Goal: Task Accomplishment & Management: Complete application form

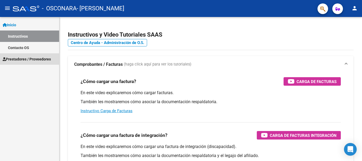
click at [25, 58] on span "Prestadores / Proveedores" at bounding box center [27, 59] width 48 height 6
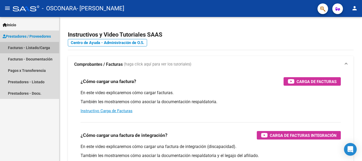
click at [35, 49] on link "Facturas - Listado/Carga" at bounding box center [29, 47] width 59 height 11
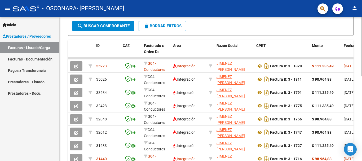
scroll to position [141, 0]
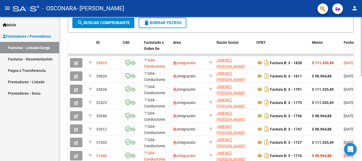
click at [362, 124] on div at bounding box center [361, 105] width 1 height 59
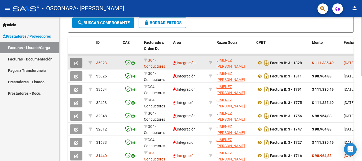
click at [77, 64] on icon "button" at bounding box center [76, 63] width 4 height 4
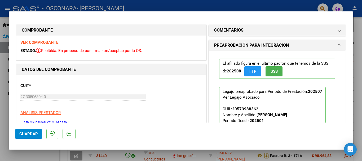
click at [357, 100] on div at bounding box center [181, 80] width 362 height 161
type input "$ 0,00"
